Goal: Information Seeking & Learning: Learn about a topic

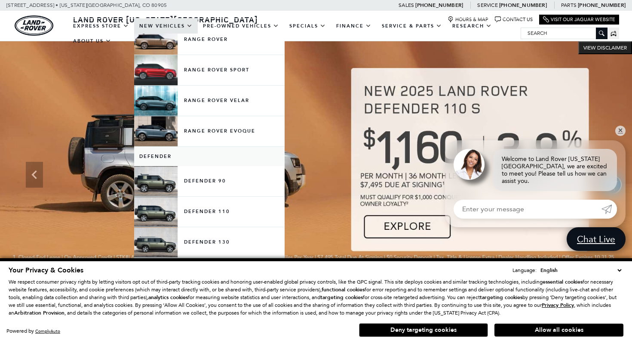
scroll to position [52, 0]
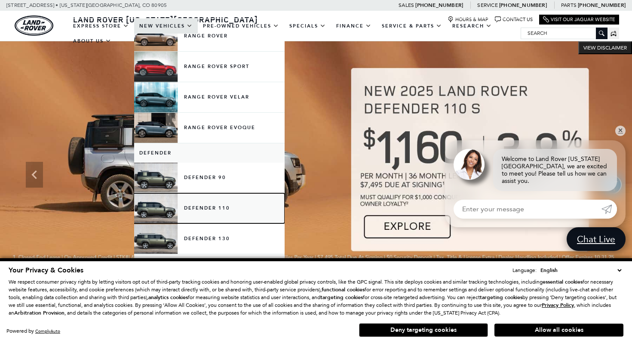
click at [182, 204] on link "Defender 110" at bounding box center [209, 208] width 151 height 30
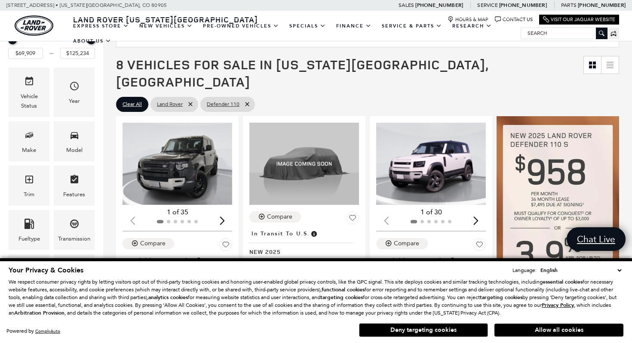
scroll to position [92, 0]
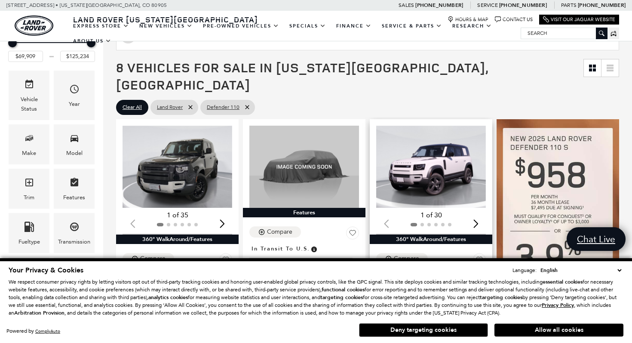
click at [441, 161] on img "1 / 2" at bounding box center [431, 167] width 110 height 82
click at [534, 331] on button "Allow all cookies" at bounding box center [559, 330] width 129 height 13
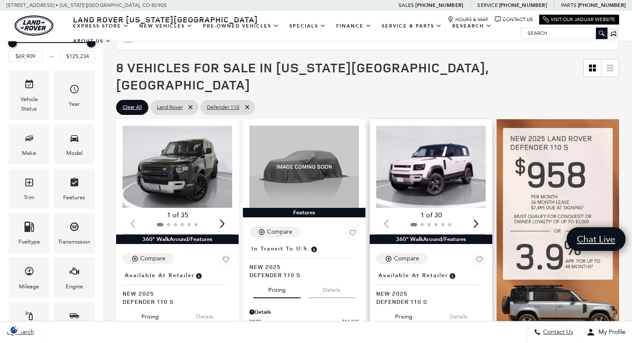
click at [441, 143] on img "1 / 2" at bounding box center [431, 167] width 110 height 82
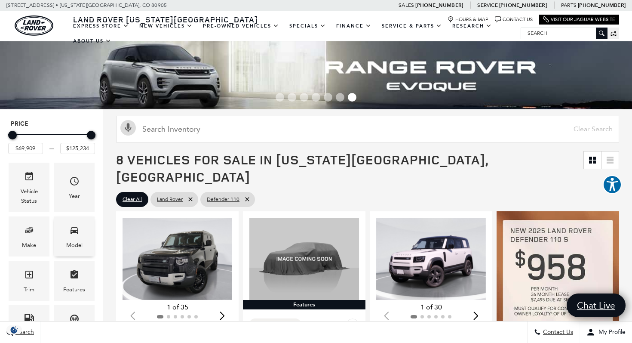
click at [65, 235] on div "Model" at bounding box center [74, 236] width 41 height 40
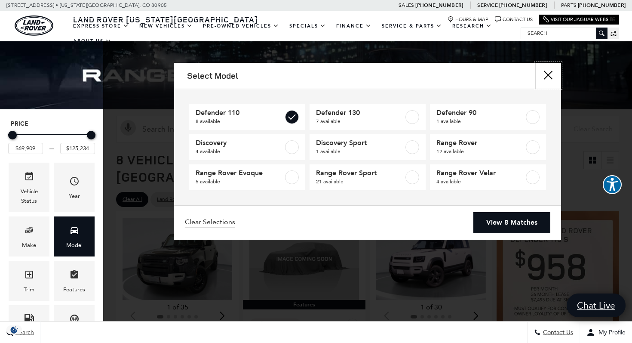
click at [548, 74] on button "Close" at bounding box center [549, 76] width 26 height 26
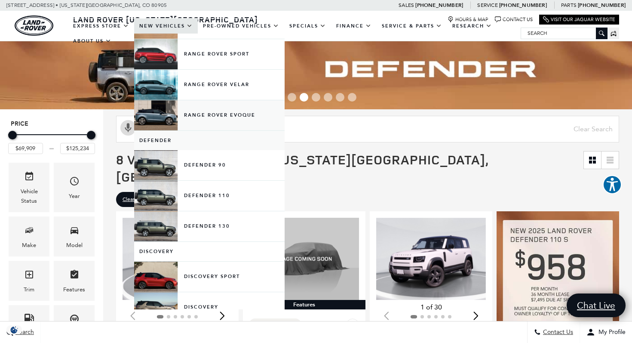
scroll to position [65, 0]
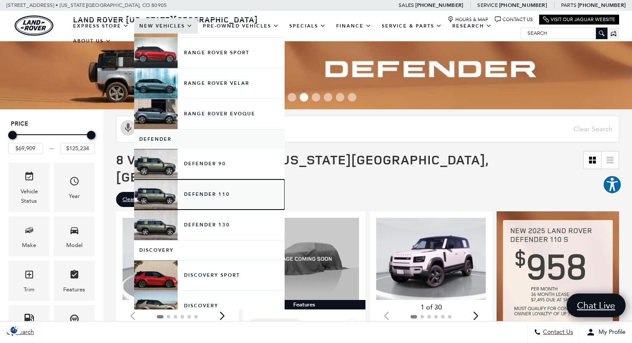
click at [196, 198] on link "Defender 110" at bounding box center [209, 194] width 151 height 30
